Goal: Check status: Check status

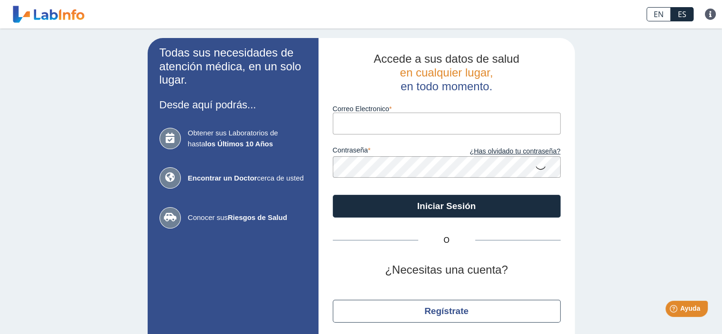
click at [399, 124] on input "Correo Electronico" at bounding box center [447, 123] width 228 height 21
type input "[EMAIL_ADDRESS][DOMAIN_NAME]"
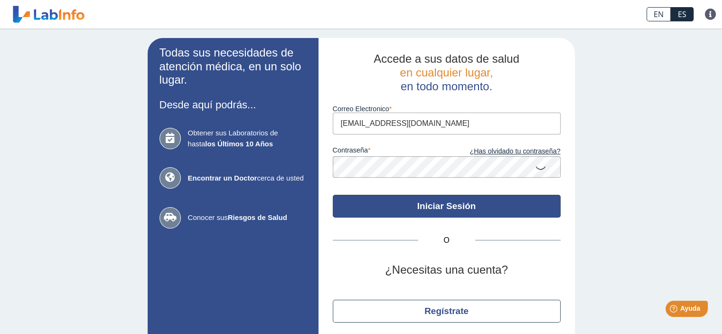
click at [455, 203] on button "Iniciar Sesión" at bounding box center [447, 206] width 228 height 23
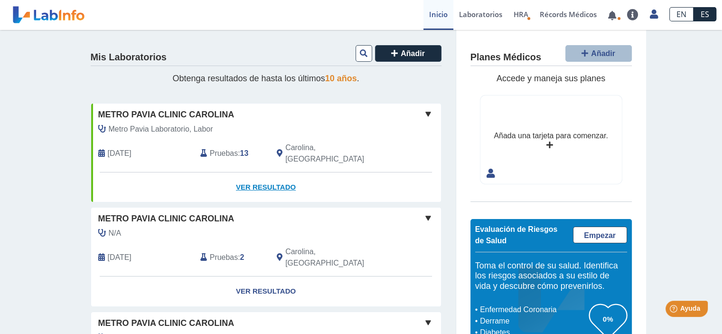
click at [256, 172] on link "Ver Resultado" at bounding box center [266, 187] width 350 height 30
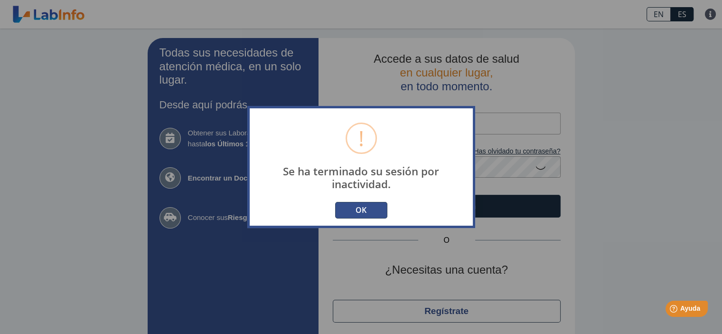
click at [350, 212] on button "OK" at bounding box center [361, 210] width 52 height 17
